Goal: Information Seeking & Learning: Learn about a topic

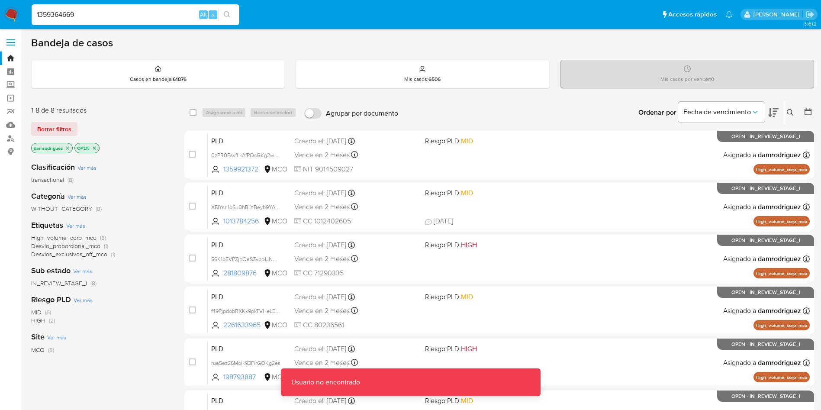
click at [132, 13] on input "1359364669" at bounding box center [136, 14] width 208 height 11
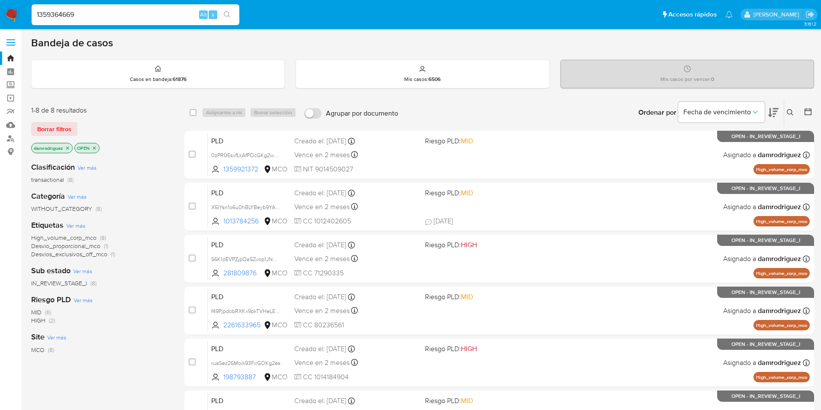
type input "1359364669"
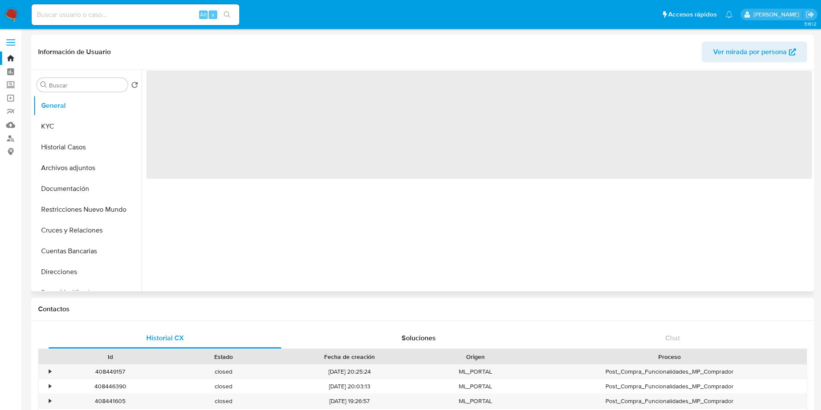
select select "10"
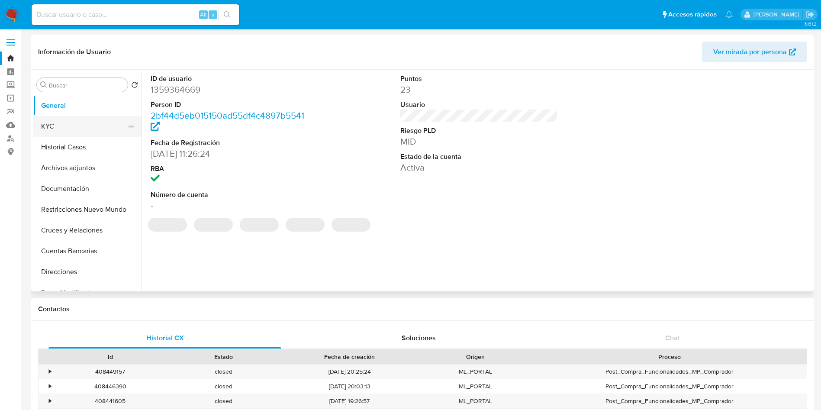
click at [52, 122] on button "KYC" at bounding box center [83, 126] width 101 height 21
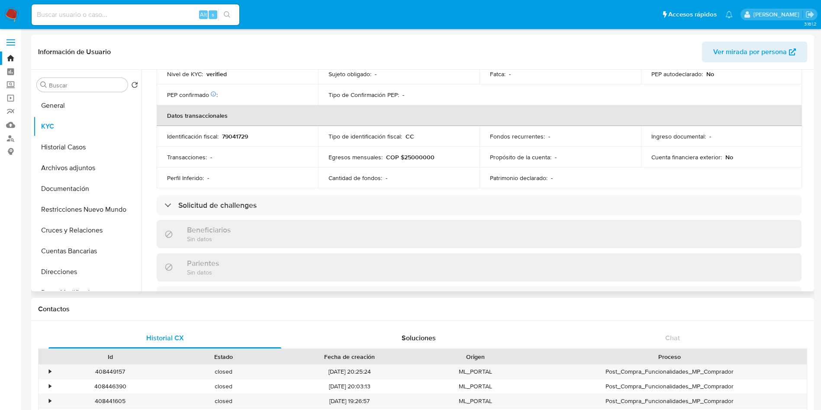
scroll to position [431, 0]
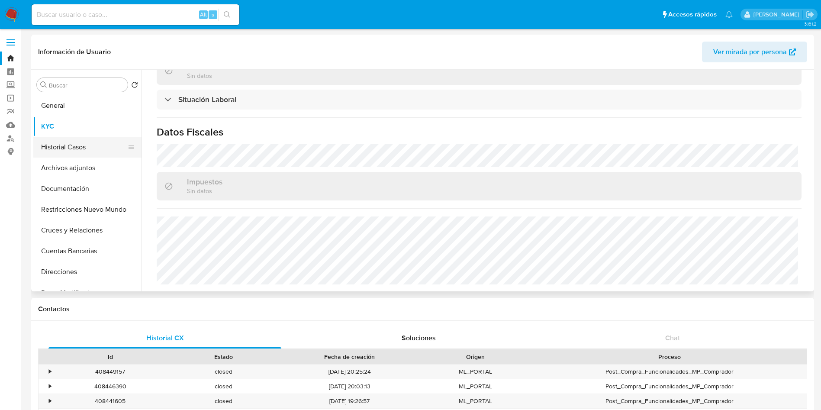
click at [48, 142] on button "Historial Casos" at bounding box center [83, 147] width 101 height 21
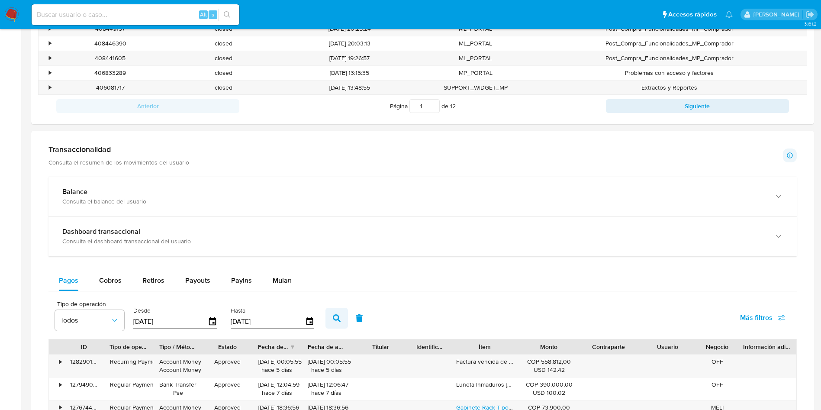
scroll to position [519, 0]
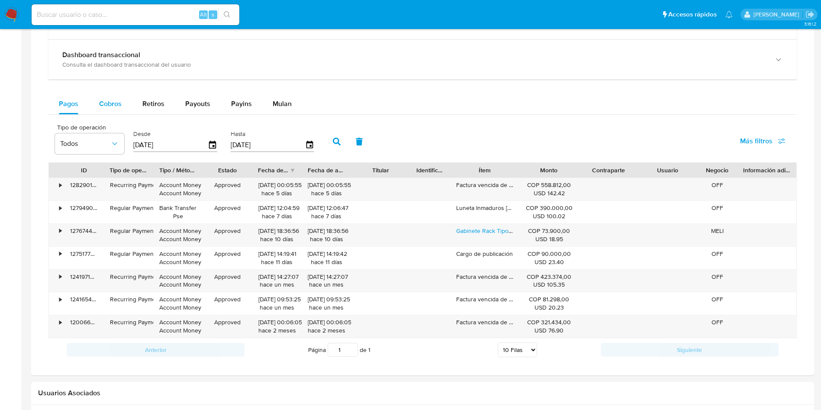
click at [115, 97] on div "Cobros" at bounding box center [110, 103] width 23 height 21
select select "10"
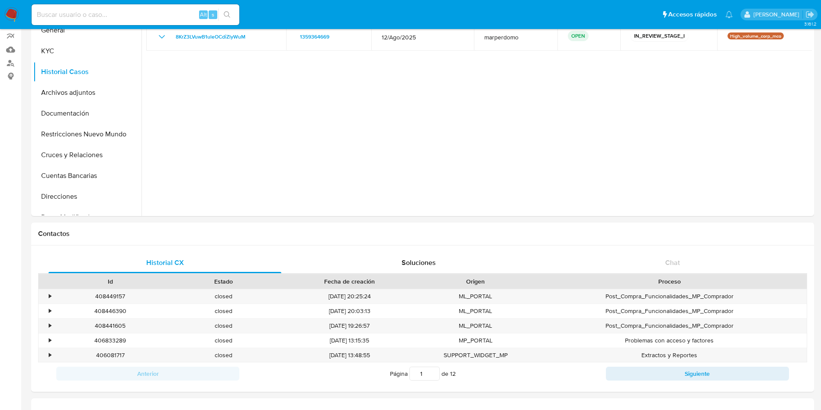
scroll to position [65, 0]
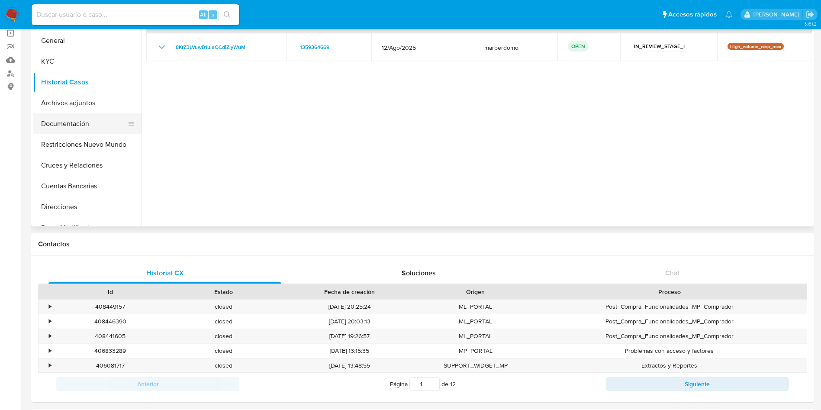
click at [83, 130] on button "Documentación" at bounding box center [83, 123] width 101 height 21
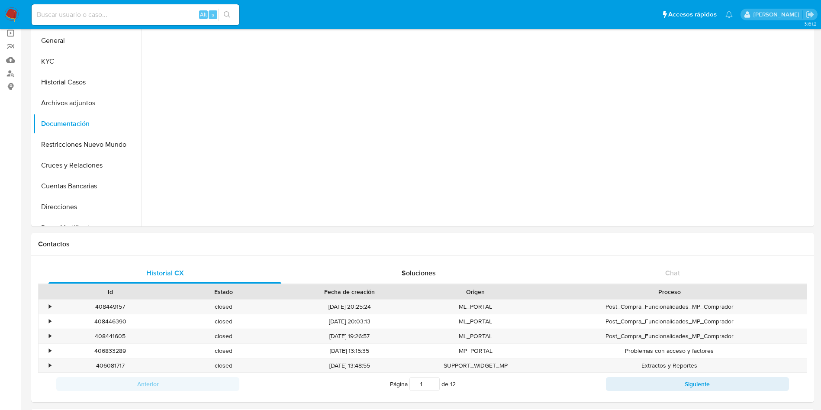
scroll to position [0, 0]
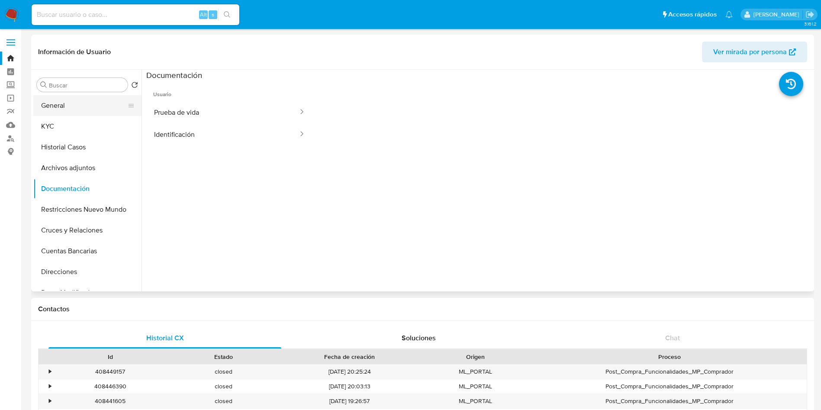
click at [80, 103] on button "General" at bounding box center [83, 105] width 101 height 21
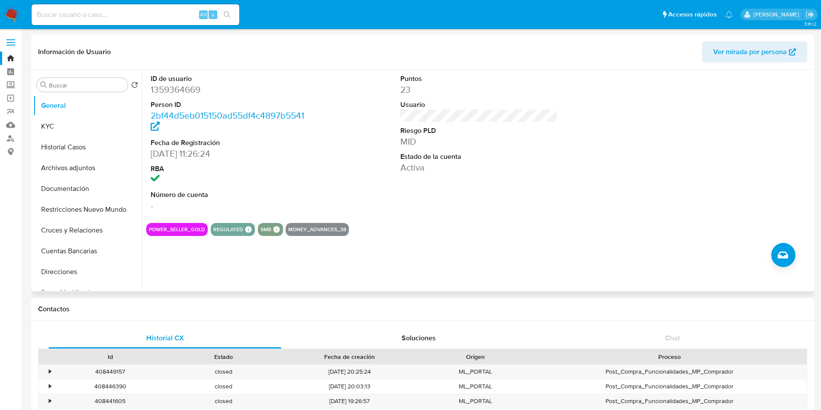
click at [534, 129] on dt "Riesgo PLD" at bounding box center [479, 131] width 158 height 10
click at [302, 178] on dd at bounding box center [230, 180] width 158 height 12
click at [54, 129] on button "KYC" at bounding box center [83, 126] width 101 height 21
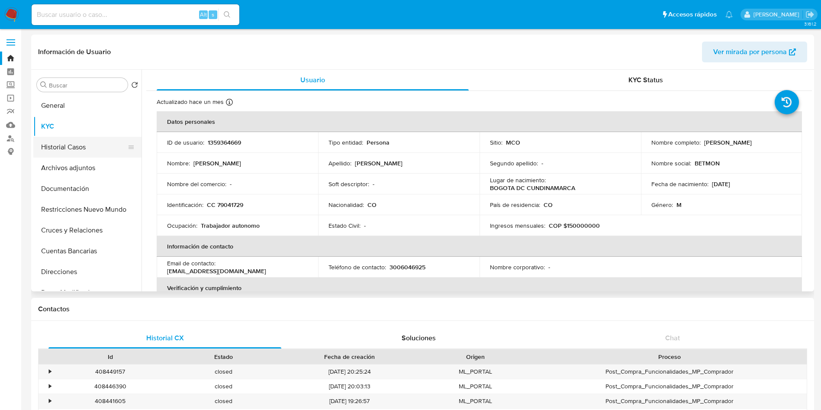
click at [72, 150] on button "Historial Casos" at bounding box center [83, 147] width 101 height 21
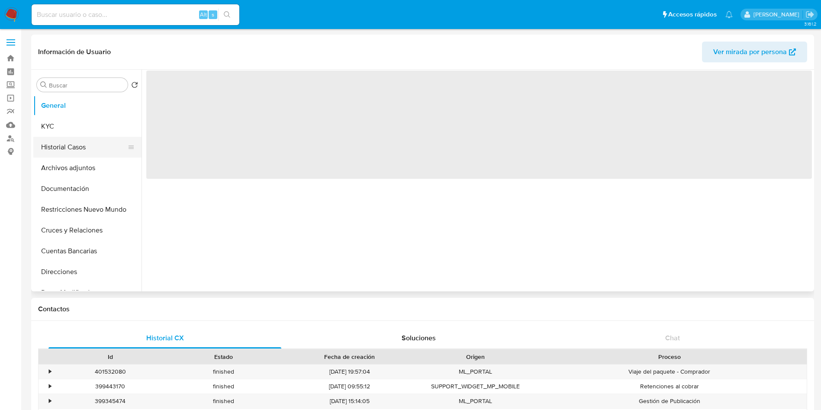
click at [96, 144] on button "Historial Casos" at bounding box center [83, 147] width 101 height 21
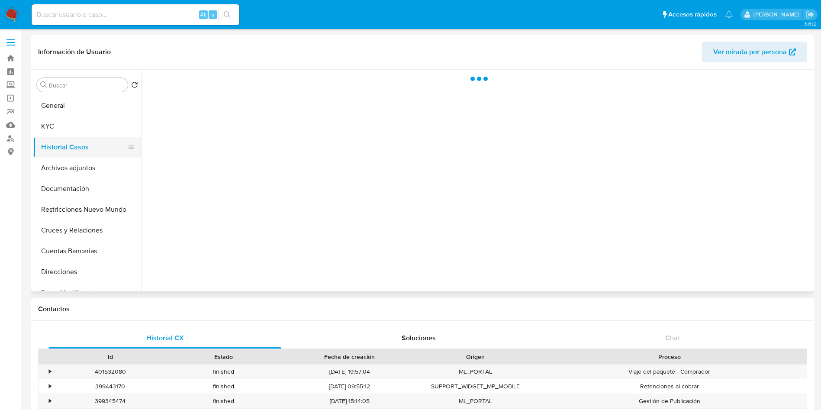
select select "10"
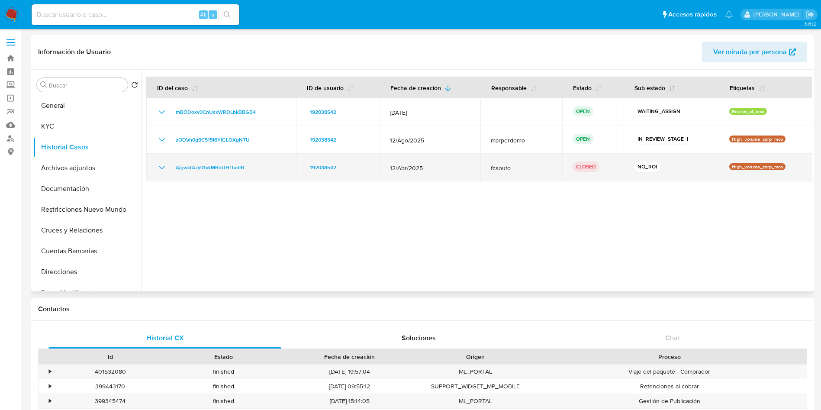
click at [164, 164] on icon "Mostrar/Ocultar" at bounding box center [162, 167] width 10 height 10
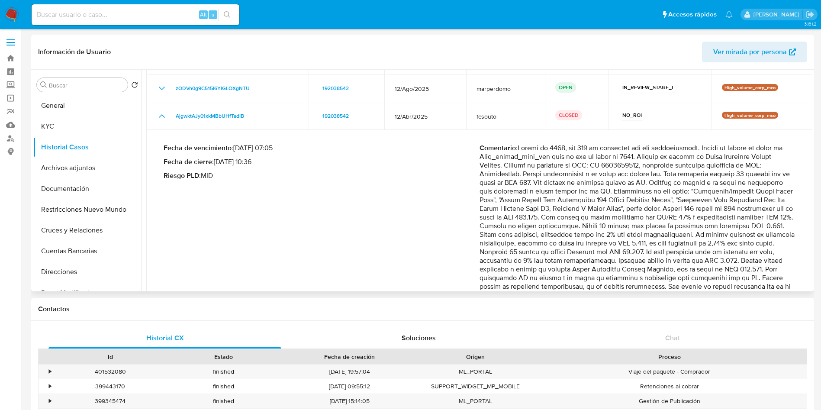
scroll to position [130, 0]
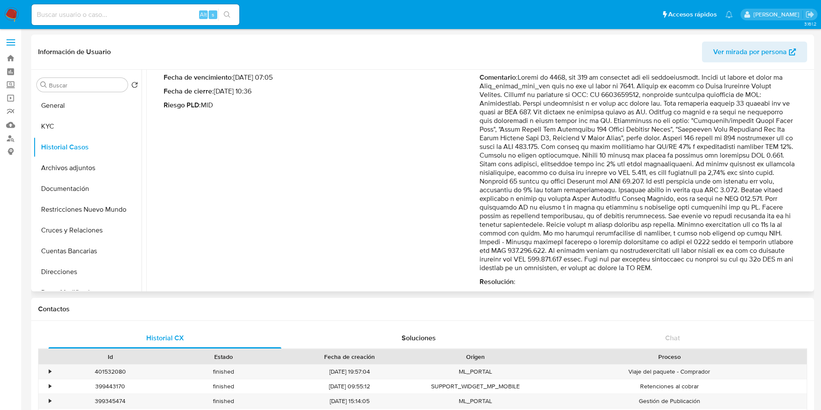
drag, startPoint x: 647, startPoint y: 235, endPoint x: 772, endPoint y: 260, distance: 127.7
click at [772, 260] on p "Comentario :" at bounding box center [637, 172] width 316 height 199
click at [50, 131] on button "KYC" at bounding box center [83, 126] width 101 height 21
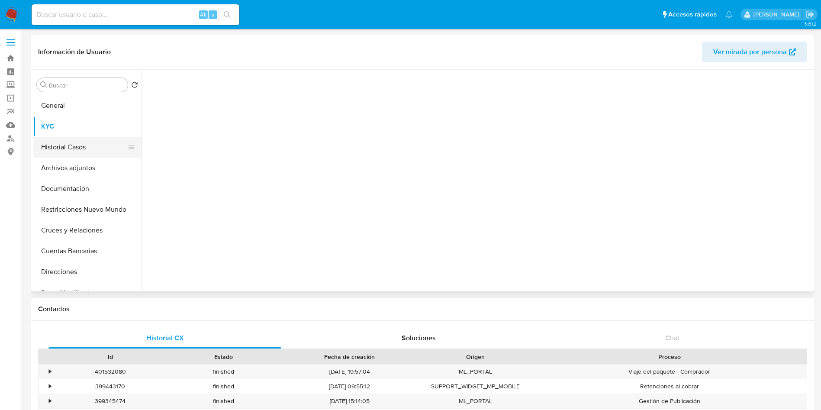
click at [58, 148] on button "Historial Casos" at bounding box center [83, 147] width 101 height 21
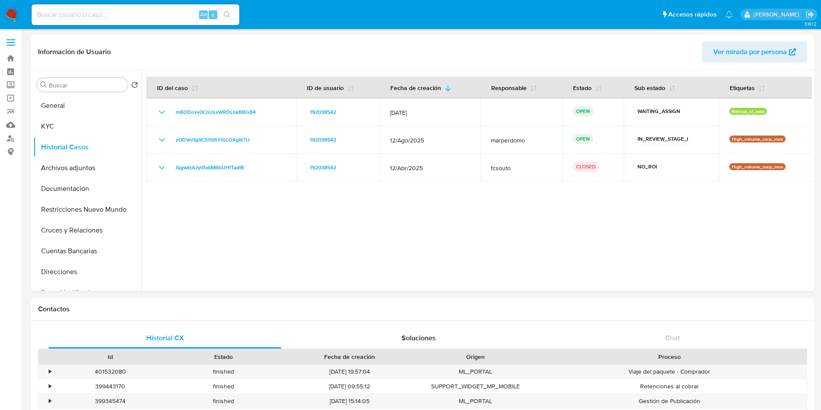
click at [6, 12] on img at bounding box center [11, 14] width 15 height 15
